Goal: Task Accomplishment & Management: Use online tool/utility

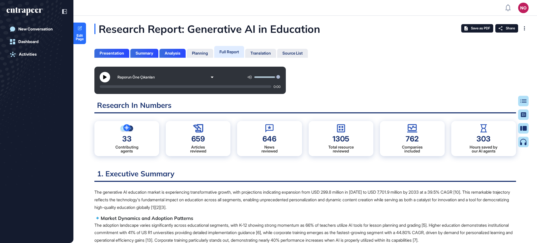
scroll to position [217, 1]
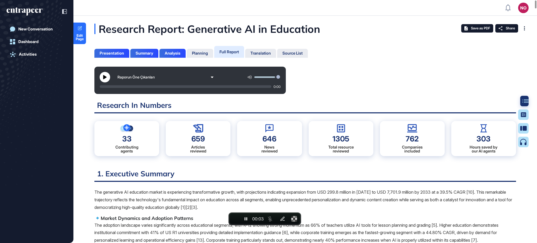
click at [525, 100] on icon at bounding box center [525, 101] width 6 height 4
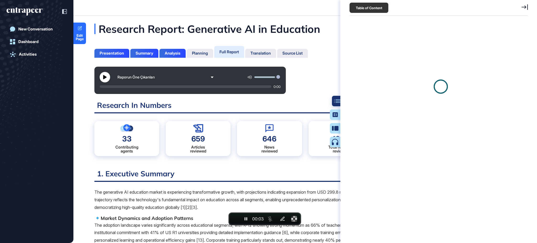
scroll to position [217, 179]
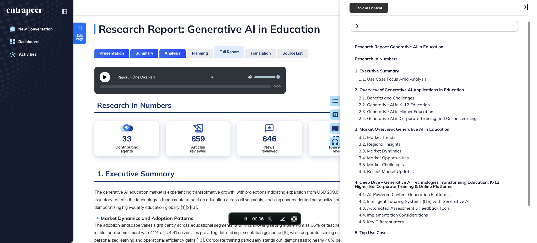
click at [293, 83] on div "Raporun Öne Çıkanları 0:00" at bounding box center [305, 80] width 422 height 27
click at [528, 5] on div "Table of Content Research Report: Generative AI in Education Research In Number…" at bounding box center [438, 121] width 197 height 243
click at [522, 8] on icon at bounding box center [524, 7] width 6 height 6
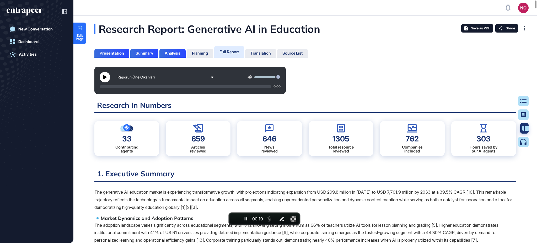
click at [522, 129] on icon at bounding box center [525, 128] width 7 height 5
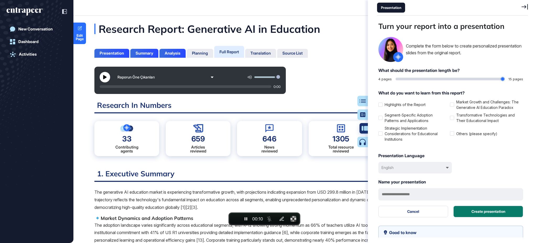
scroll to position [217, 152]
click at [344, 81] on div "Raporun Öne Çıkanları 0:00" at bounding box center [305, 80] width 422 height 27
click at [521, 7] on icon at bounding box center [524, 7] width 6 height 6
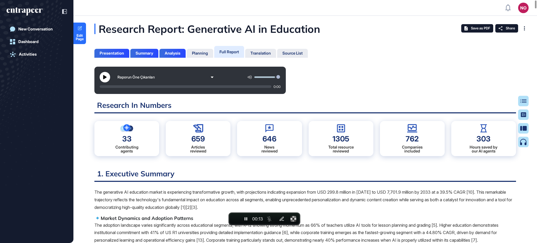
scroll to position [217, 1]
click at [523, 115] on icon at bounding box center [526, 114] width 6 height 5
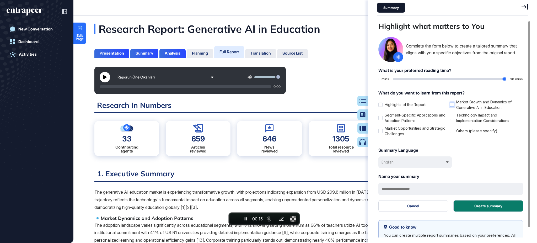
scroll to position [217, 152]
click at [522, 7] on icon at bounding box center [524, 7] width 6 height 6
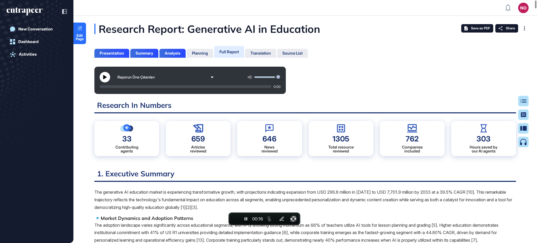
scroll to position [217, 1]
click at [234, 216] on button "End recording" at bounding box center [234, 218] width 9 height 9
